Goal: Task Accomplishment & Management: Complete application form

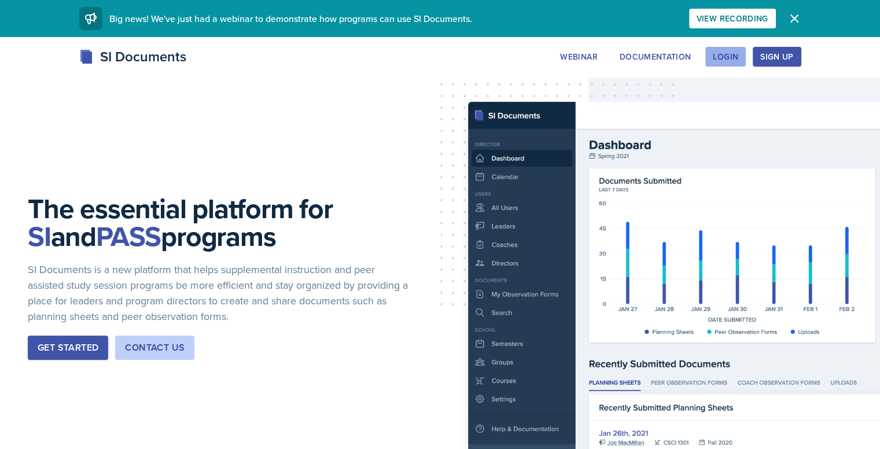
click at [738, 58] on div "Login" at bounding box center [725, 56] width 25 height 9
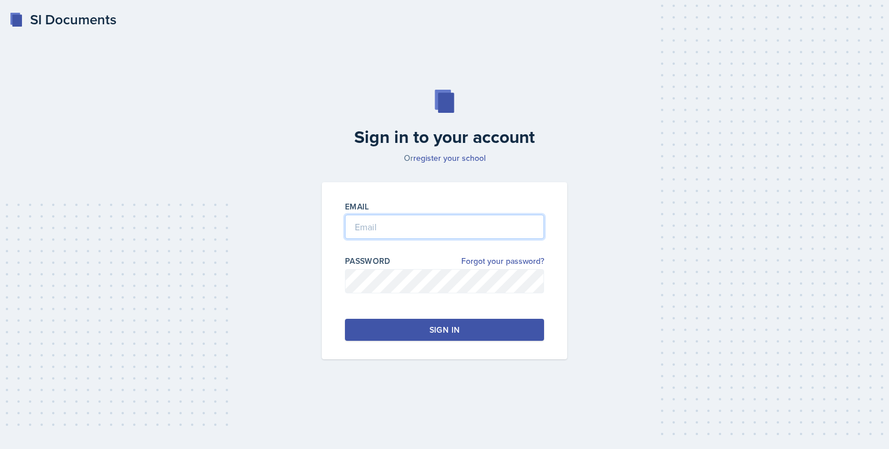
type input "[EMAIL_ADDRESS][DOMAIN_NAME]"
click at [436, 237] on input "[EMAIL_ADDRESS][DOMAIN_NAME]" at bounding box center [444, 227] width 199 height 24
click at [407, 330] on button "Sign in" at bounding box center [444, 330] width 199 height 22
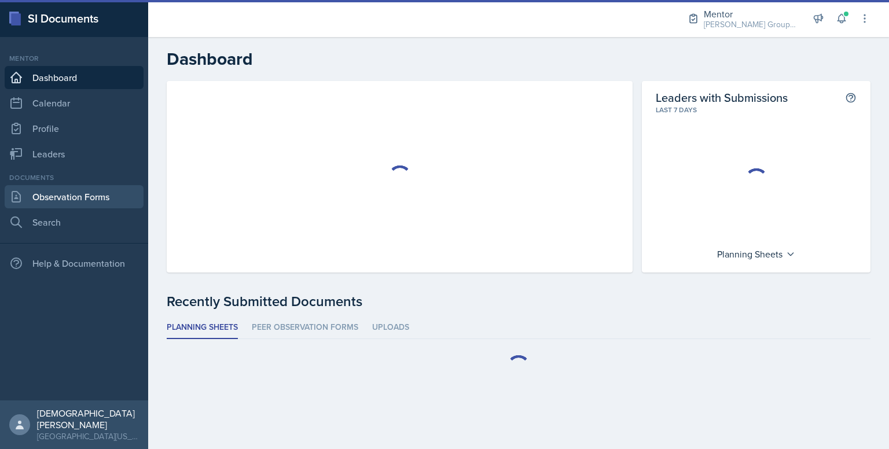
click at [93, 198] on link "Observation Forms" at bounding box center [74, 196] width 139 height 23
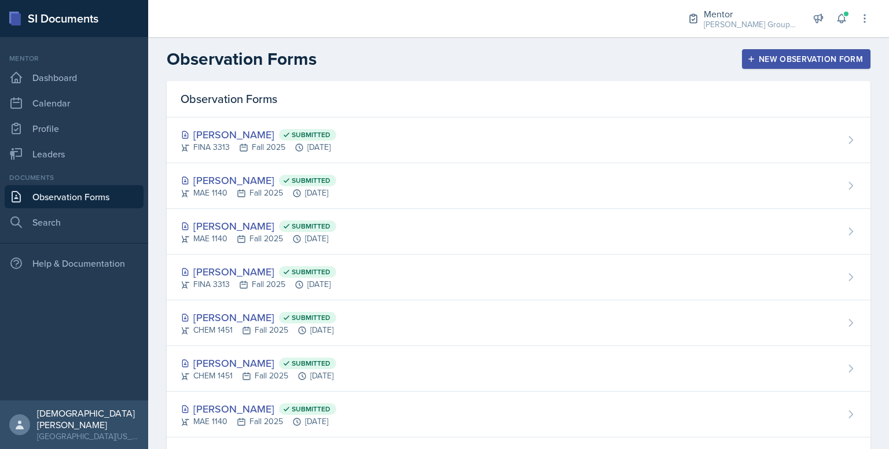
click at [781, 62] on div "New Observation Form" at bounding box center [805, 58] width 113 height 9
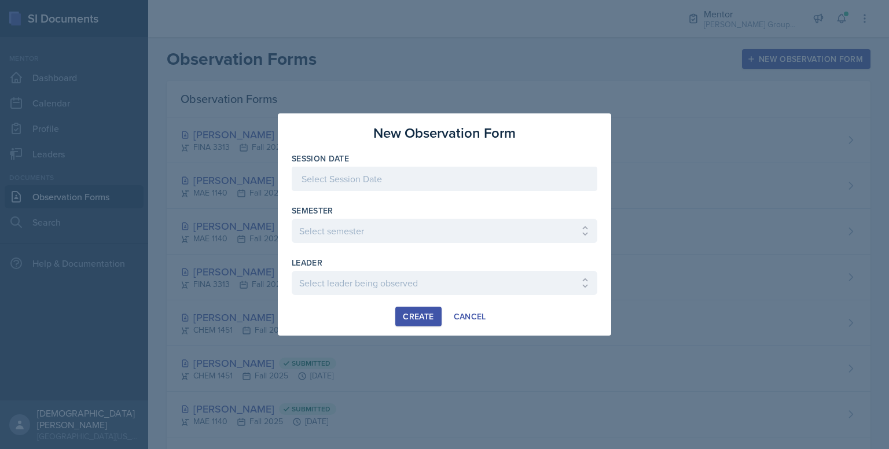
click at [481, 183] on div at bounding box center [445, 179] width 306 height 24
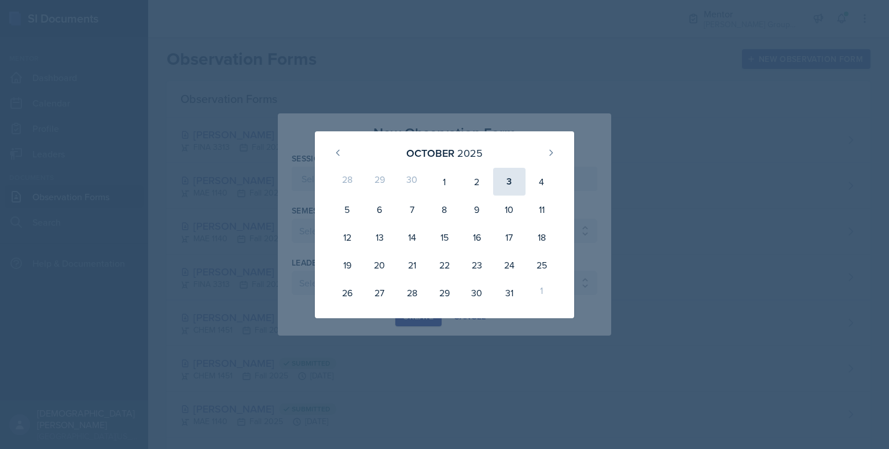
click at [502, 193] on div "3" at bounding box center [509, 182] width 32 height 28
type input "[DATE]"
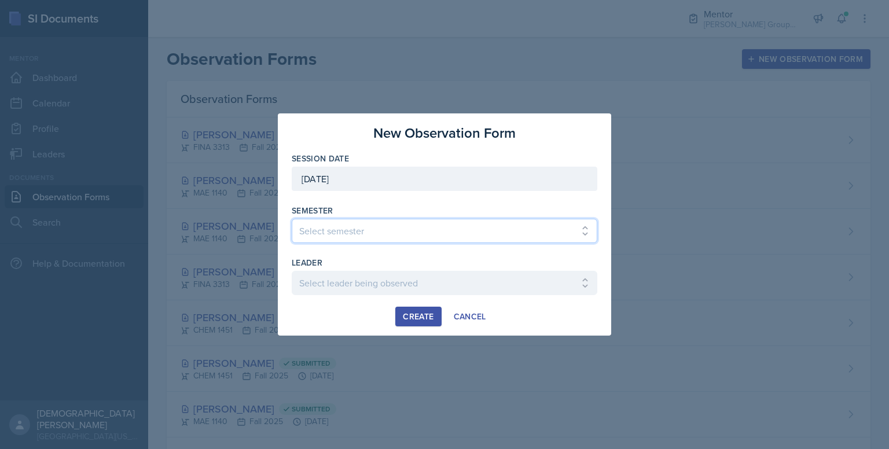
click at [477, 225] on select "Select semester All Fall 2024 Spring 2025 Fall 2025 Spring 2024 Fall 2023" at bounding box center [445, 231] width 306 height 24
select select "a8c40de0-d7eb-4f82-90ee-ac0c6ce45f71"
click at [292, 219] on select "Select semester All Fall 2024 Spring 2025 Fall 2025 Spring 2024 Fall 2023" at bounding box center [445, 231] width 306 height 24
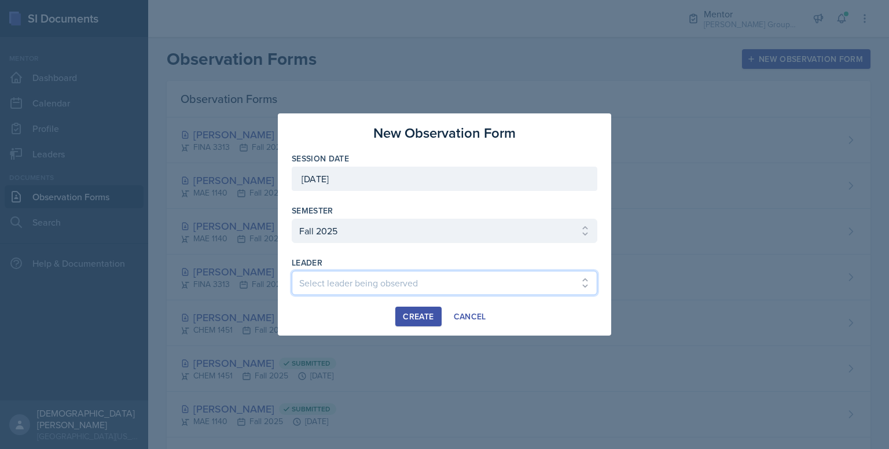
click at [402, 283] on select "Select leader being observed [PERSON_NAME] / BIOL 2458 / Gautam's Group [PERSON…" at bounding box center [445, 283] width 306 height 24
select select "691e7487-4aee-40a9-9834-6e34966b26e8"
click at [292, 271] on select "Select leader being observed [PERSON_NAME] / BIOL 2458 / Gautam's Group [PERSON…" at bounding box center [445, 283] width 306 height 24
click at [417, 313] on div "Create" at bounding box center [418, 316] width 31 height 9
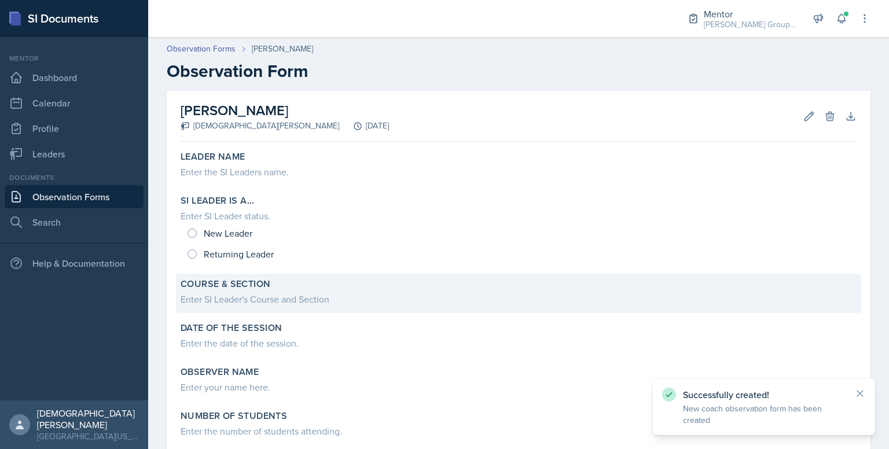
click at [241, 297] on div "Enter SI Leader's Course and Section" at bounding box center [519, 299] width 676 height 14
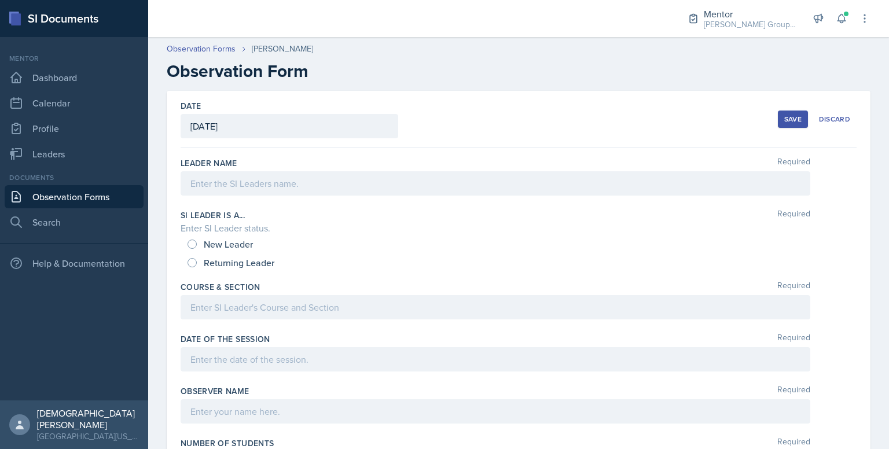
click at [241, 297] on div at bounding box center [496, 307] width 630 height 24
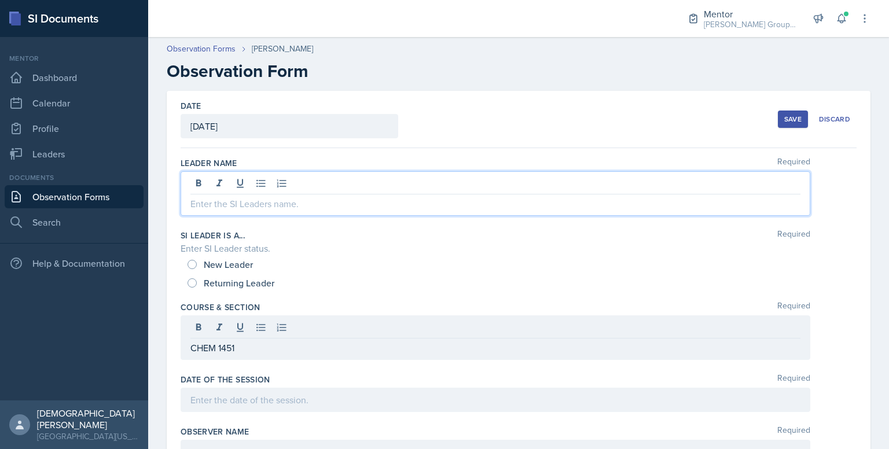
click at [256, 184] on div at bounding box center [496, 193] width 630 height 45
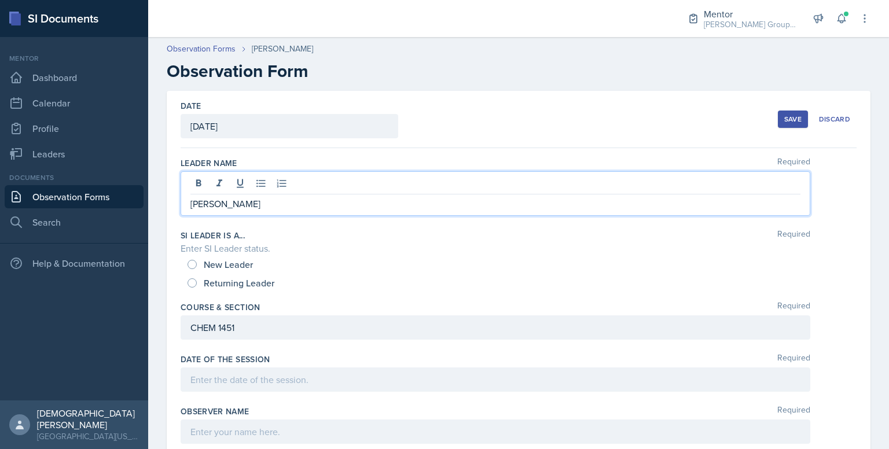
click at [199, 286] on div "Returning Leader" at bounding box center [231, 283] width 89 height 19
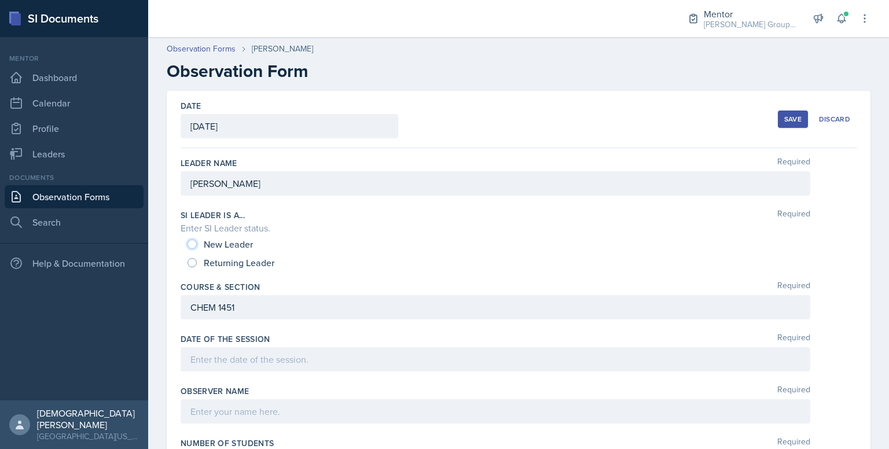
click at [194, 241] on input "New Leader" at bounding box center [191, 244] width 9 height 9
radio input "true"
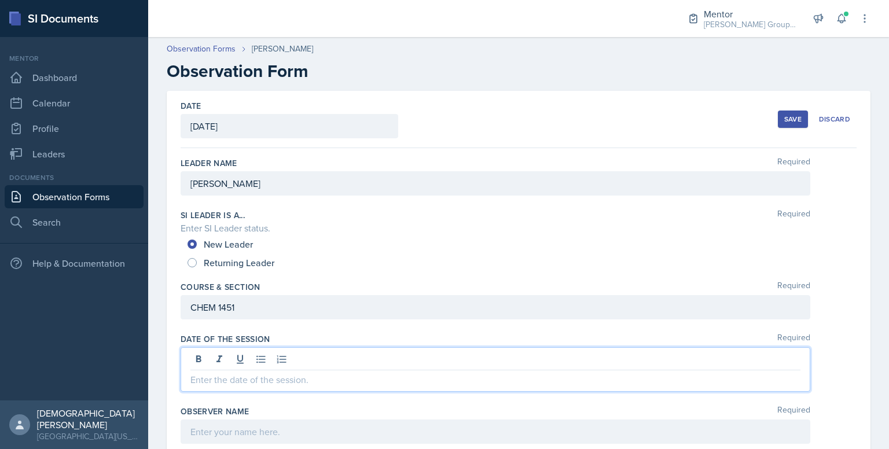
click at [248, 355] on div at bounding box center [496, 369] width 630 height 45
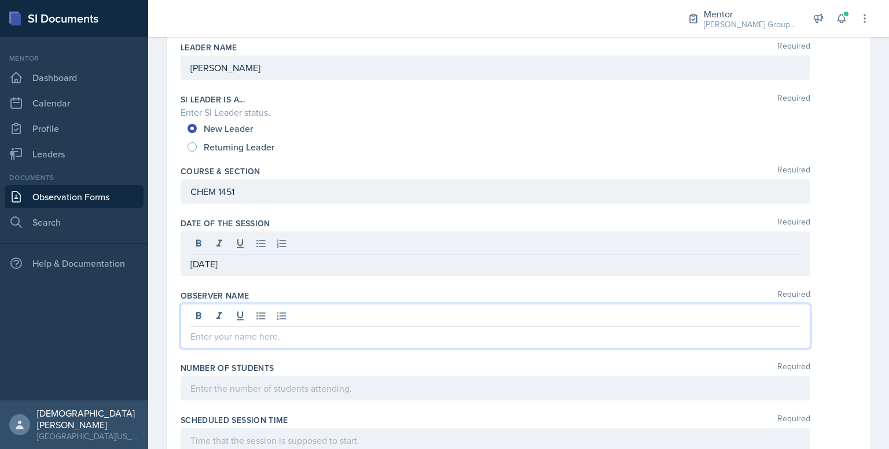
scroll to position [115, 0]
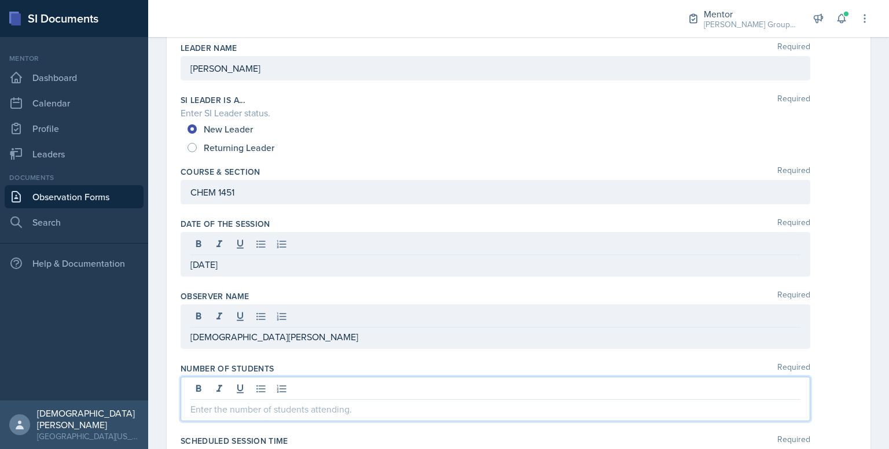
click at [271, 387] on div at bounding box center [496, 399] width 630 height 45
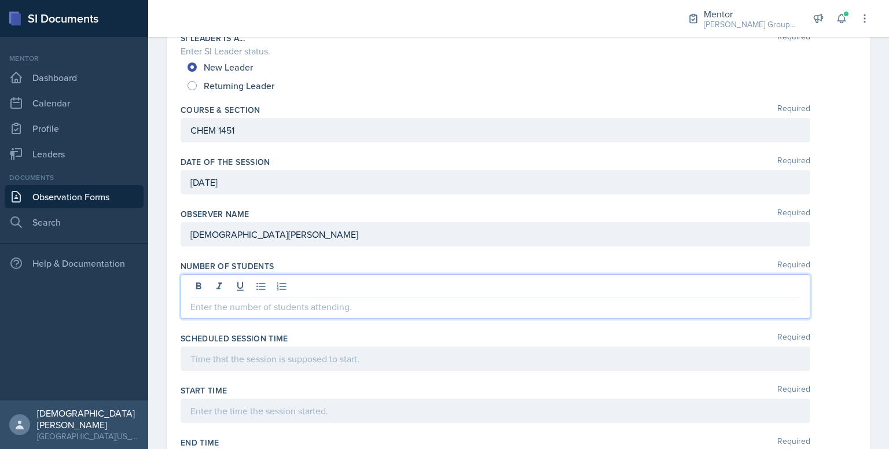
scroll to position [180, 0]
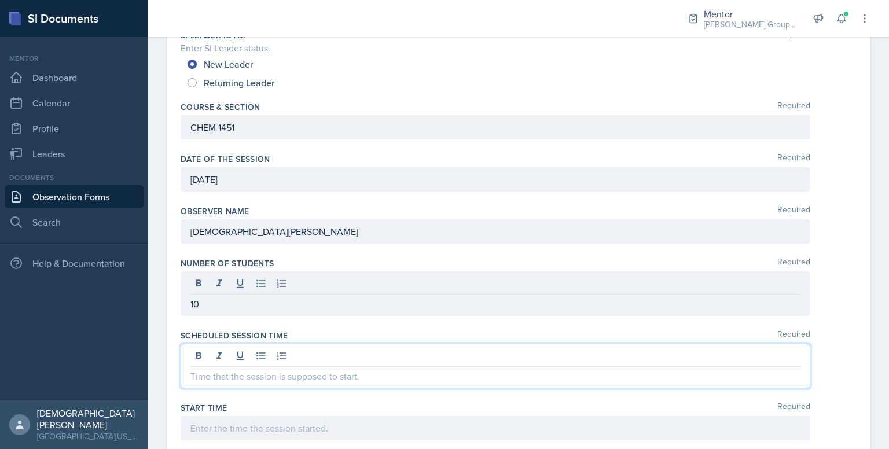
click at [333, 355] on div at bounding box center [496, 366] width 630 height 45
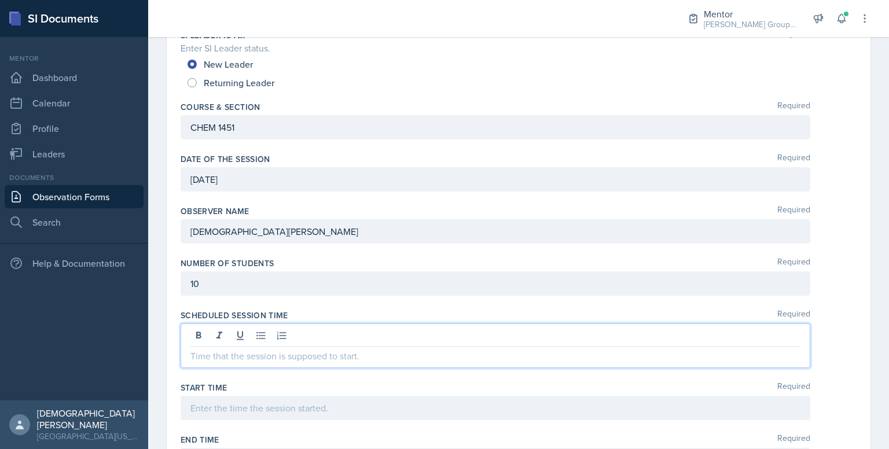
scroll to position [160, 0]
